Goal: Task Accomplishment & Management: Manage account settings

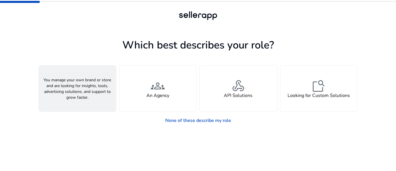
click at [71, 88] on span "person" at bounding box center [77, 86] width 14 height 14
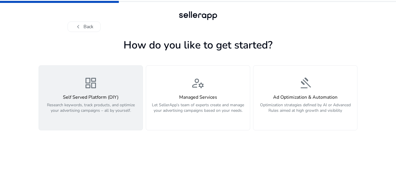
click at [91, 89] on span "dashboard" at bounding box center [91, 83] width 14 height 14
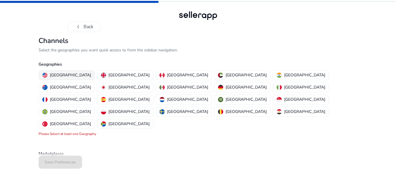
click at [66, 74] on p "[GEOGRAPHIC_DATA]" at bounding box center [70, 75] width 41 height 6
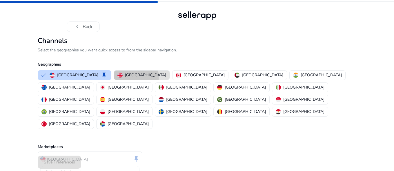
click at [125, 77] on p "[GEOGRAPHIC_DATA]" at bounding box center [145, 75] width 41 height 6
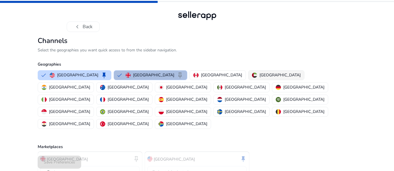
click at [260, 73] on p "[GEOGRAPHIC_DATA]" at bounding box center [280, 75] width 41 height 6
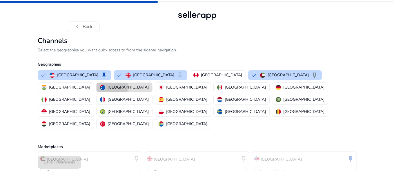
click at [105, 85] on img "button" at bounding box center [102, 87] width 5 height 5
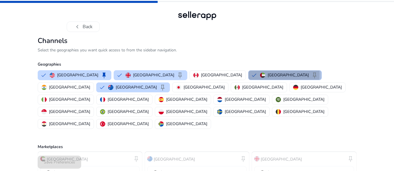
click at [249, 74] on button "[GEOGRAPHIC_DATA] keep" at bounding box center [285, 74] width 73 height 9
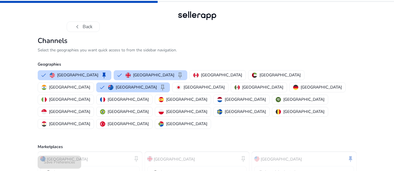
click at [48, 163] on div "Save Preferences" at bounding box center [197, 162] width 319 height 18
drag, startPoint x: 383, startPoint y: 47, endPoint x: 385, endPoint y: 90, distance: 43.0
click at [385, 90] on div "chevron_left Back Channels Select the geographies you want quick access to from…" at bounding box center [197, 106] width 394 height 212
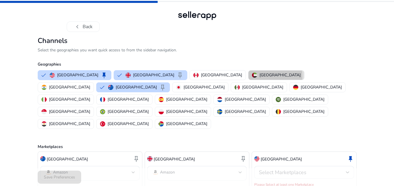
click at [260, 77] on p "[GEOGRAPHIC_DATA]" at bounding box center [280, 75] width 41 height 6
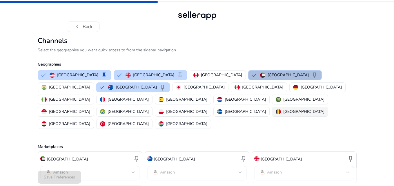
click at [283, 108] on p "[GEOGRAPHIC_DATA]" at bounding box center [303, 111] width 41 height 6
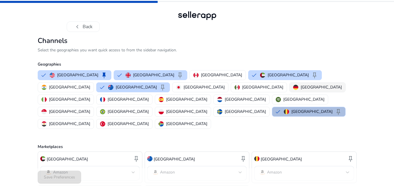
click at [290, 91] on button "[GEOGRAPHIC_DATA]" at bounding box center [318, 87] width 56 height 9
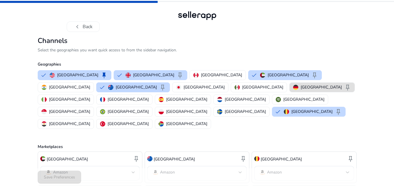
drag, startPoint x: 301, startPoint y: 88, endPoint x: 182, endPoint y: 99, distance: 120.3
click at [190, 104] on div "[GEOGRAPHIC_DATA] keep [GEOGRAPHIC_DATA] keep [GEOGRAPHIC_DATA] [GEOGRAPHIC_DAT…" at bounding box center [195, 99] width 321 height 61
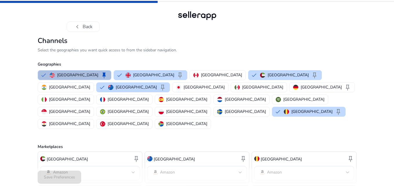
click at [56, 171] on div "Save Preferences" at bounding box center [197, 177] width 319 height 18
